Goal: Task Accomplishment & Management: Manage account settings

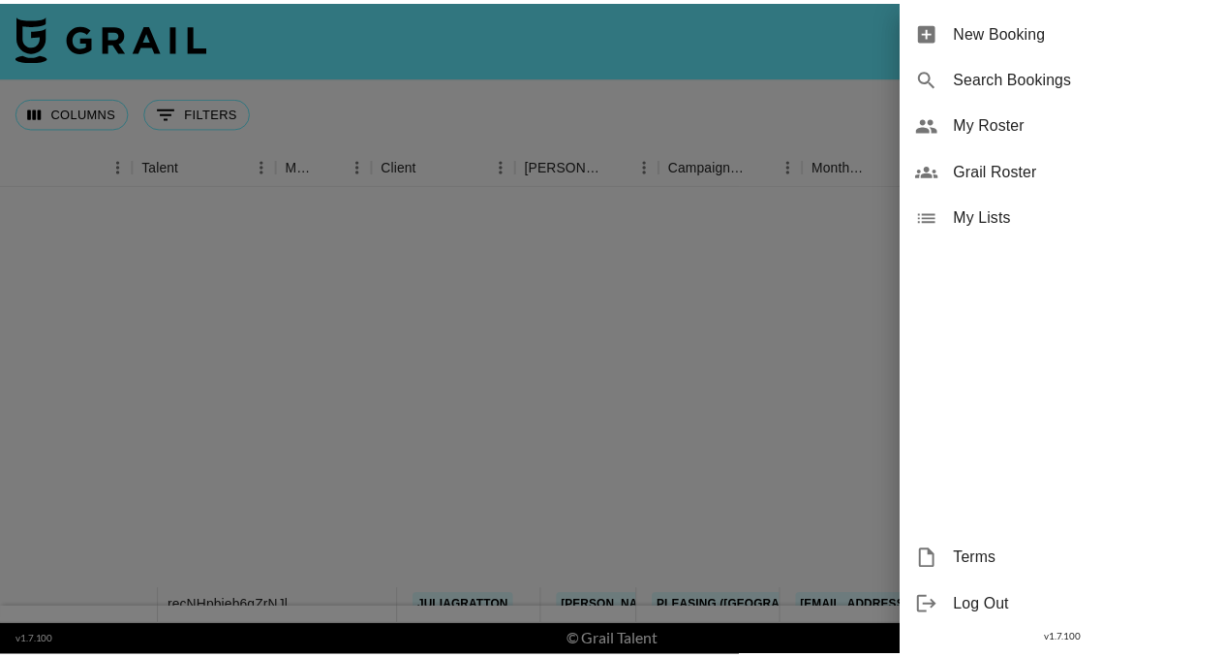
scroll to position [478, 268]
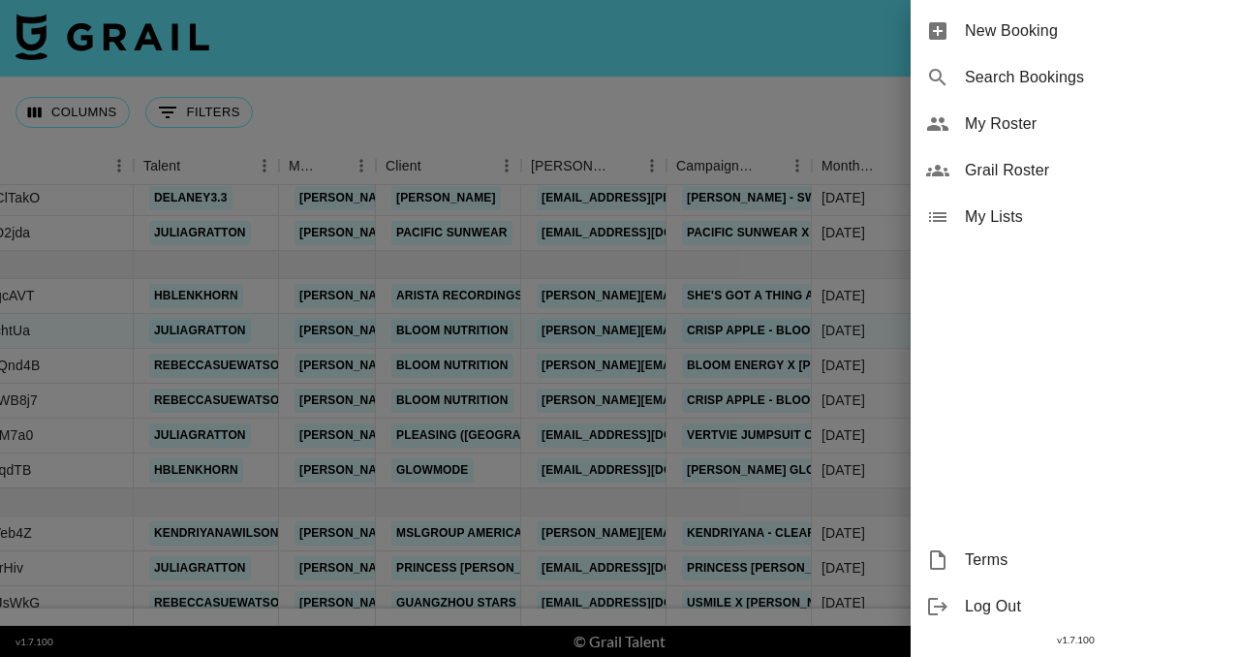
click at [1063, 126] on span "My Roster" at bounding box center [1095, 123] width 260 height 23
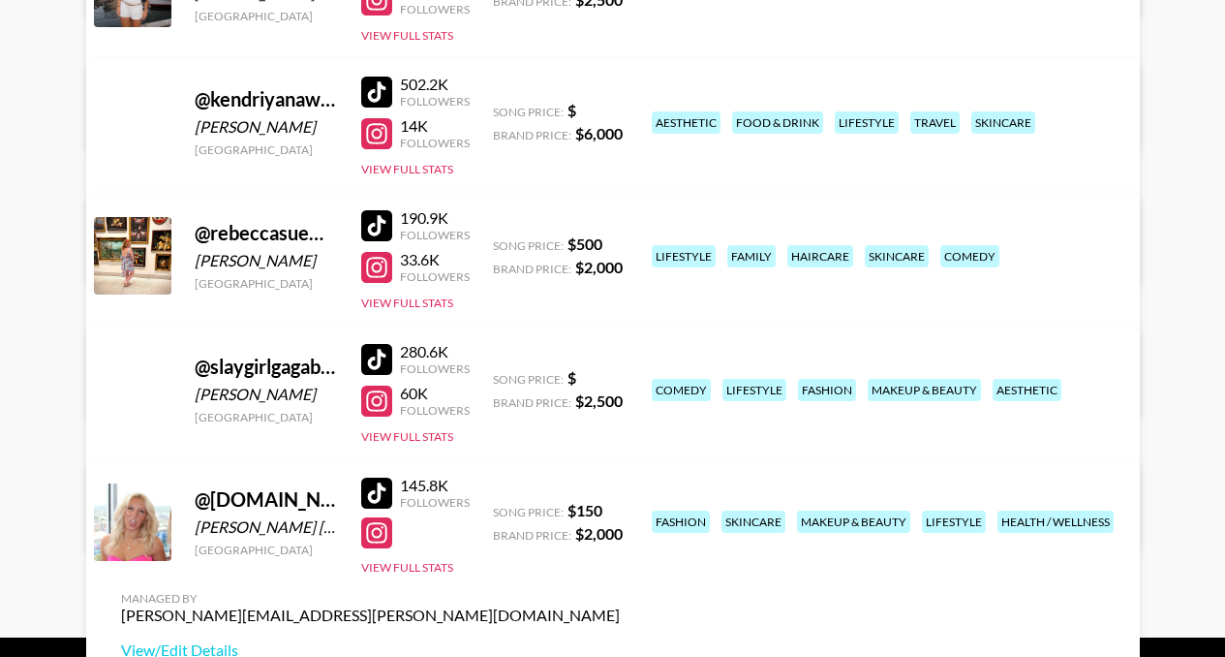
scroll to position [906, 0]
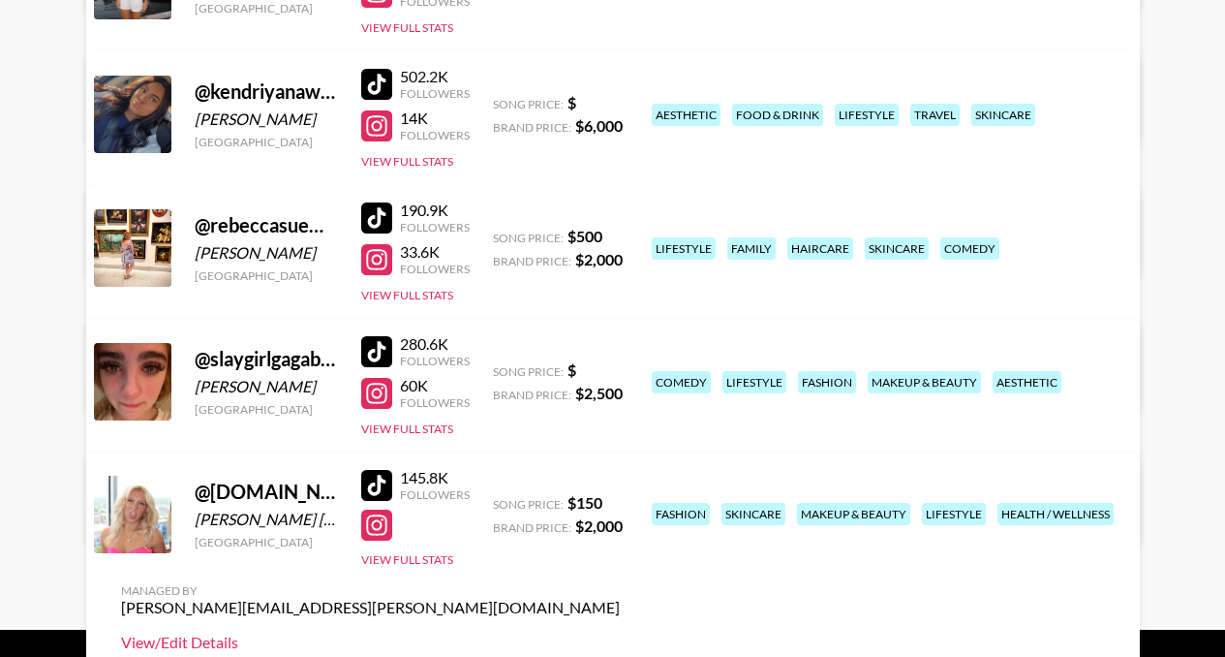
click at [620, 633] on link "View/Edit Details" at bounding box center [370, 642] width 499 height 19
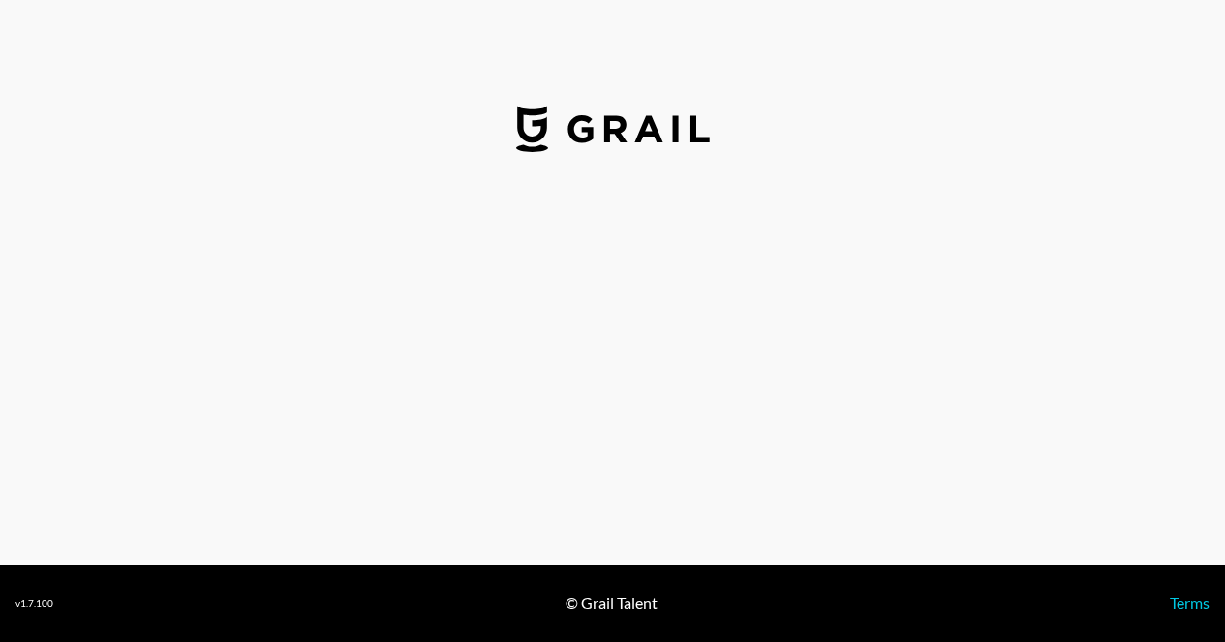
select select "USD"
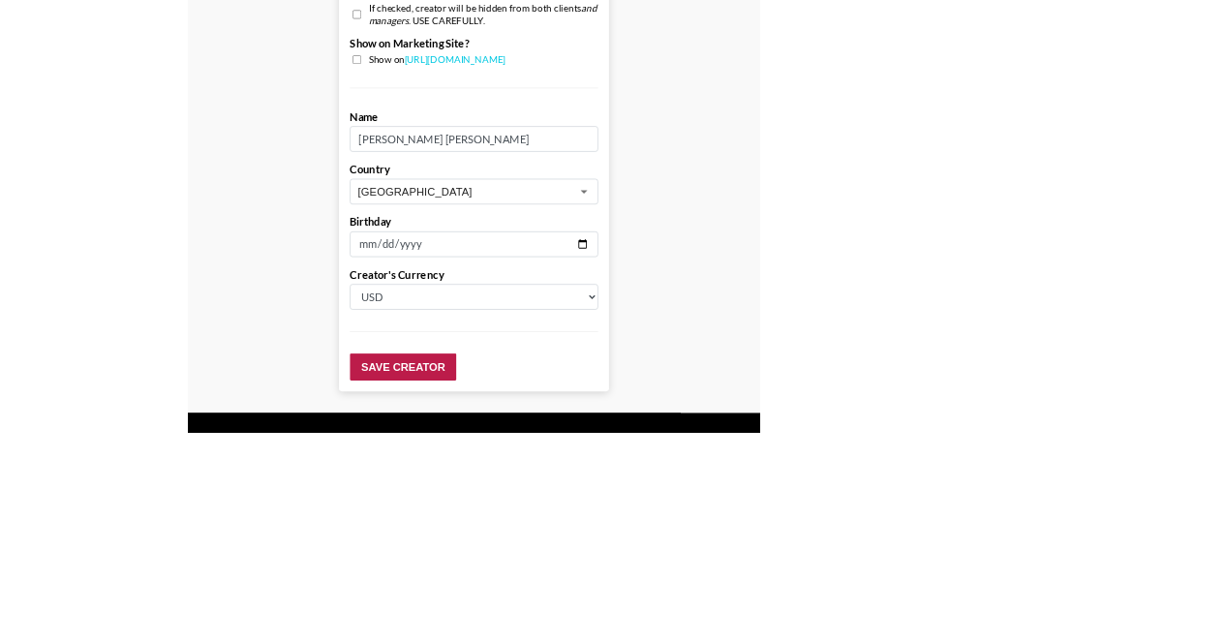
scroll to position [1867, 0]
